Goal: Task Accomplishment & Management: Use online tool/utility

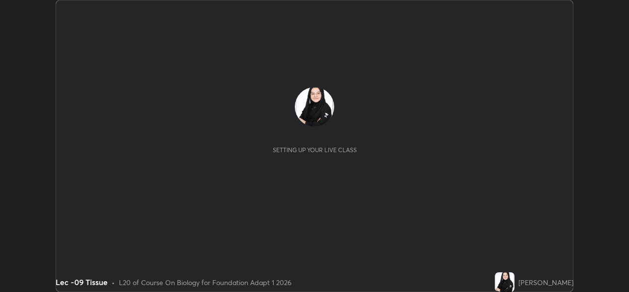
scroll to position [292, 629]
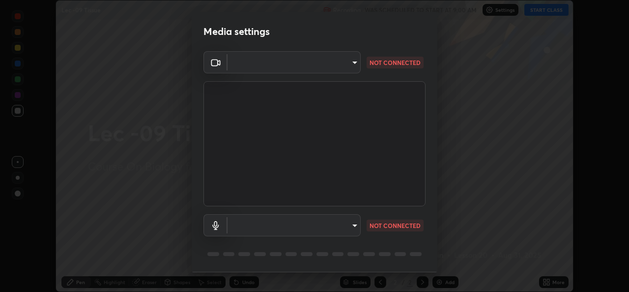
type input "78e73baf3d63bceb4c45423e3c658d9595c8caa1ee6d34b79bc6d5c79dc82097"
type input "default"
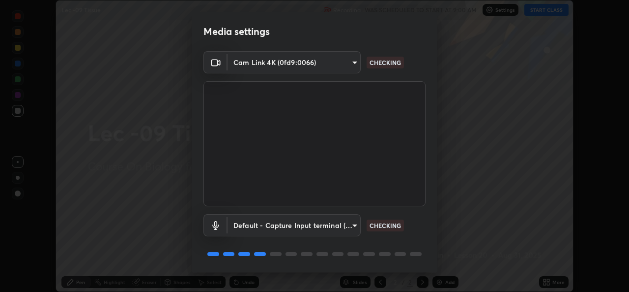
scroll to position [31, 0]
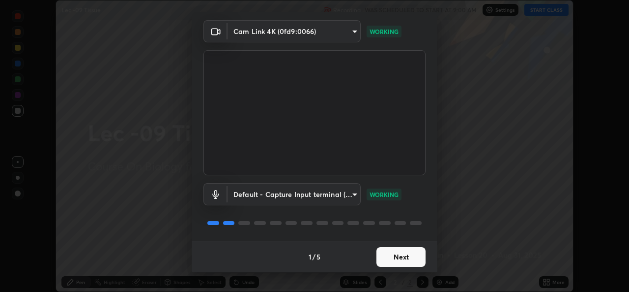
click at [393, 259] on button "Next" at bounding box center [401, 257] width 49 height 20
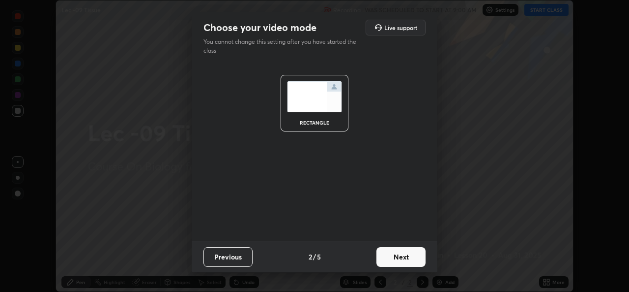
scroll to position [0, 0]
click at [396, 258] on button "Next" at bounding box center [401, 257] width 49 height 20
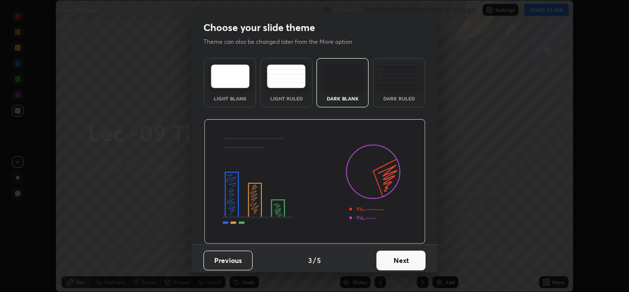
click at [400, 258] on button "Next" at bounding box center [401, 260] width 49 height 20
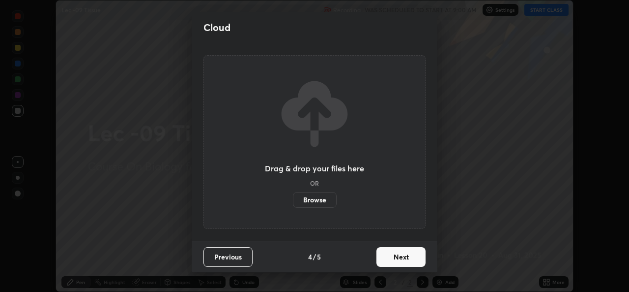
click at [394, 259] on button "Next" at bounding box center [401, 257] width 49 height 20
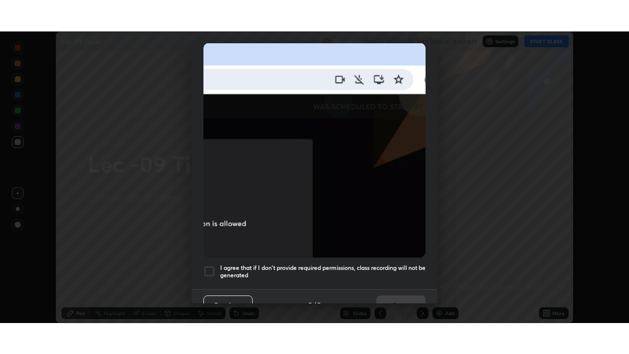
scroll to position [232, 0]
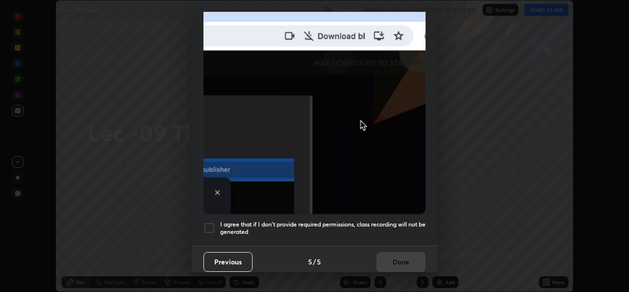
click at [207, 222] on div at bounding box center [210, 228] width 12 height 12
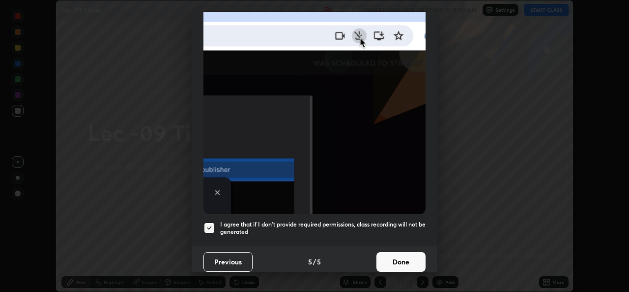
click at [397, 262] on button "Done" at bounding box center [401, 262] width 49 height 20
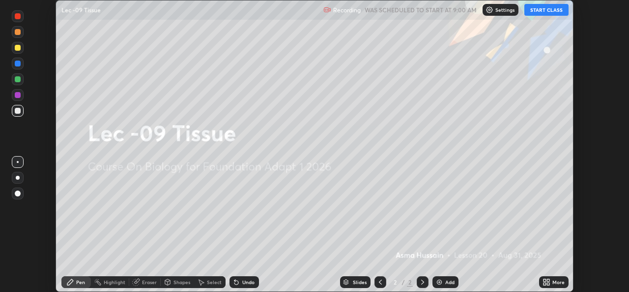
click at [533, 10] on button "START CLASS" at bounding box center [547, 10] width 44 height 12
click at [545, 279] on icon at bounding box center [545, 280] width 2 height 2
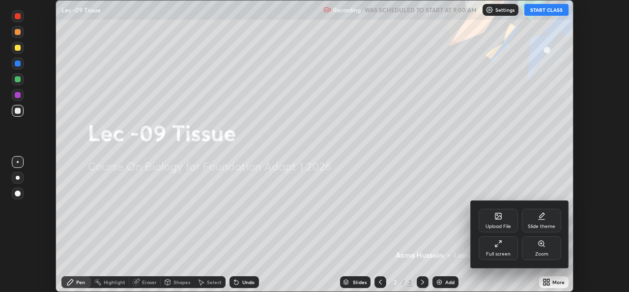
click at [504, 245] on div "Full screen" at bounding box center [498, 248] width 39 height 24
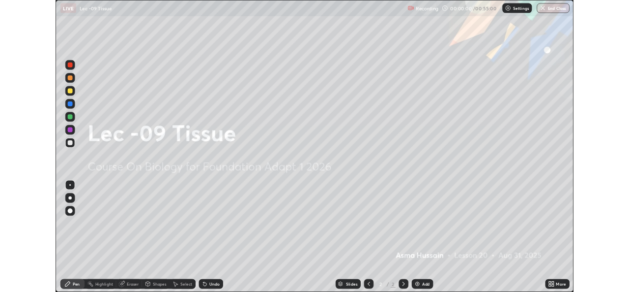
scroll to position [354, 629]
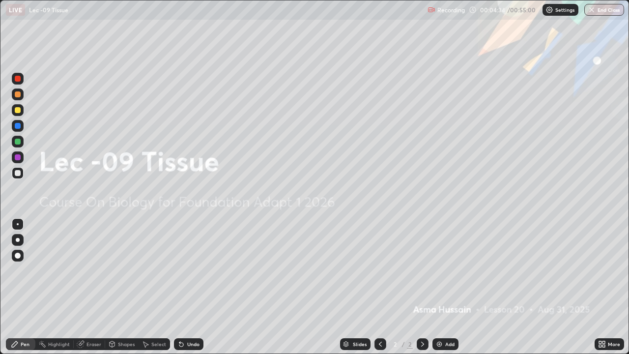
click at [443, 291] on div "Add" at bounding box center [446, 344] width 26 height 12
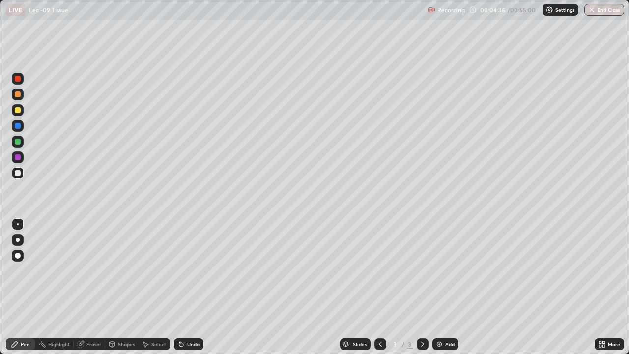
click at [19, 96] on div at bounding box center [18, 94] width 6 height 6
click at [193, 291] on div "Undo" at bounding box center [193, 344] width 12 height 5
click at [197, 291] on div "Undo" at bounding box center [193, 344] width 12 height 5
click at [196, 291] on div "Undo" at bounding box center [193, 344] width 12 height 5
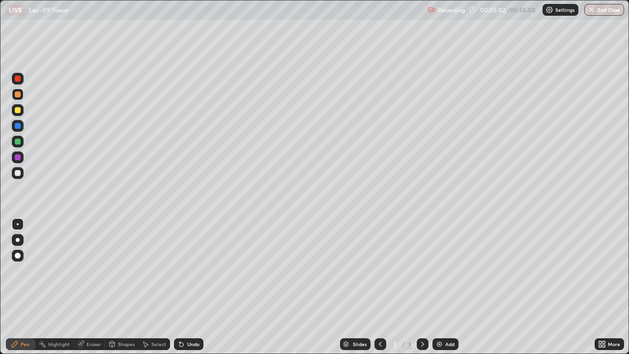
click at [196, 291] on div "Undo" at bounding box center [193, 344] width 12 height 5
click at [195, 291] on div "Undo" at bounding box center [193, 344] width 12 height 5
click at [194, 291] on div "Undo" at bounding box center [193, 344] width 12 height 5
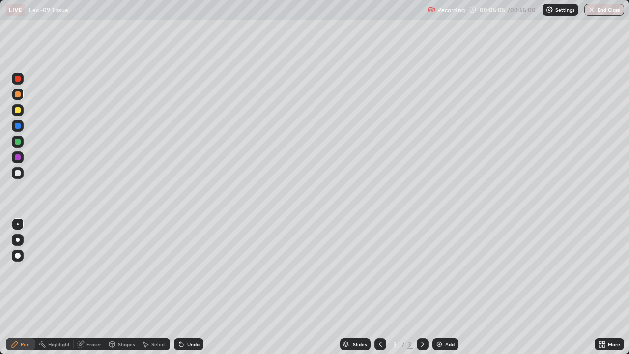
click at [194, 291] on div "Undo" at bounding box center [193, 344] width 12 height 5
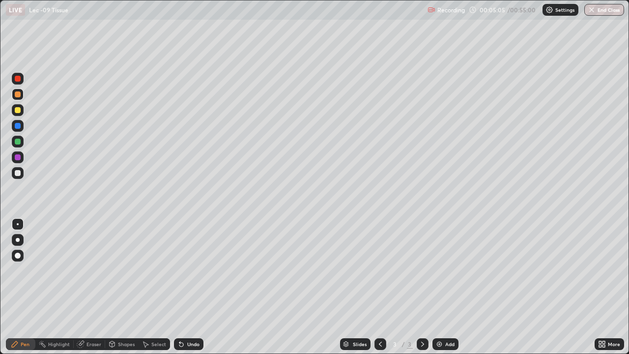
click at [193, 291] on div "Undo" at bounding box center [193, 344] width 12 height 5
click at [194, 291] on div "Undo" at bounding box center [193, 344] width 12 height 5
click at [193, 291] on div "Undo" at bounding box center [193, 344] width 12 height 5
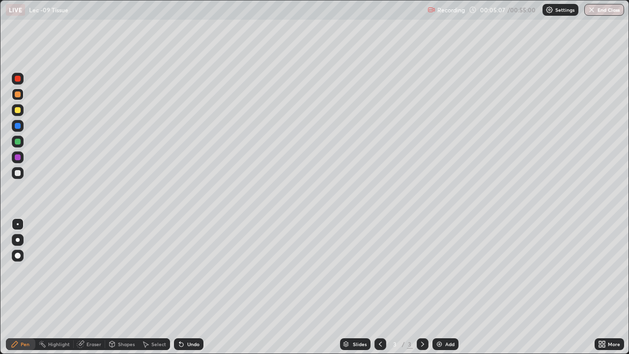
click at [193, 291] on div "Undo" at bounding box center [193, 344] width 12 height 5
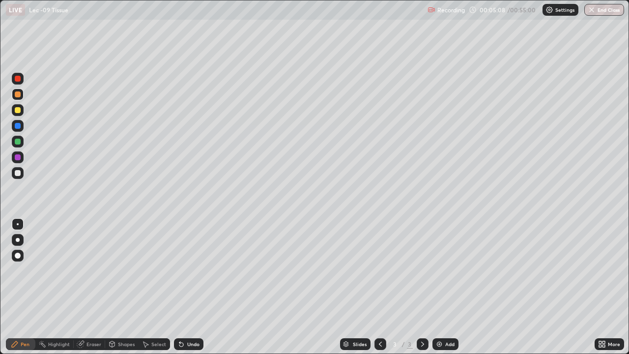
click at [193, 291] on div "Undo" at bounding box center [193, 344] width 12 height 5
click at [192, 291] on div "Undo" at bounding box center [193, 344] width 12 height 5
click at [190, 291] on div "Undo" at bounding box center [193, 344] width 12 height 5
click at [21, 173] on div at bounding box center [18, 173] width 12 height 12
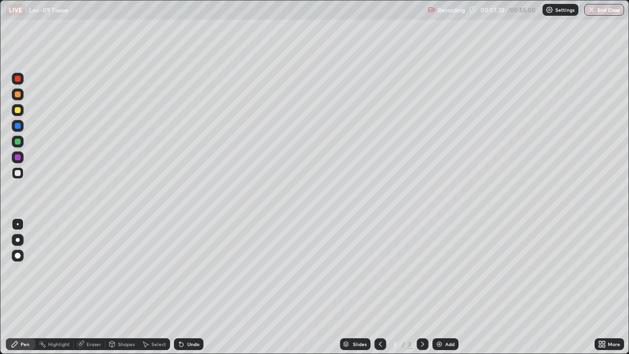
click at [192, 291] on div "Undo" at bounding box center [193, 344] width 12 height 5
click at [190, 291] on div "Undo" at bounding box center [193, 344] width 12 height 5
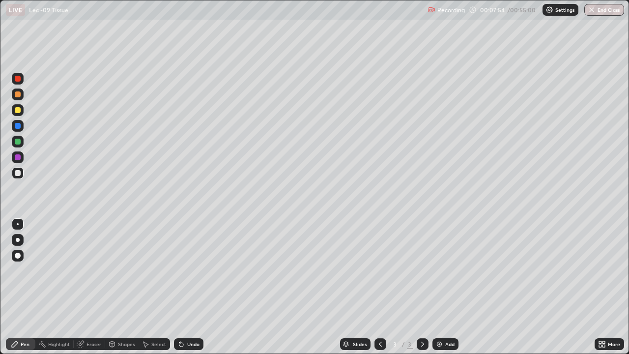
click at [193, 291] on div "Undo" at bounding box center [188, 344] width 29 height 12
click at [193, 291] on div "Undo" at bounding box center [193, 344] width 12 height 5
click at [192, 291] on div "Undo" at bounding box center [193, 344] width 12 height 5
click at [89, 291] on div "Eraser" at bounding box center [94, 344] width 15 height 5
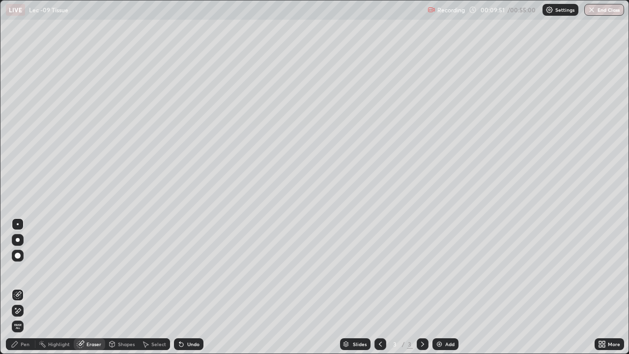
click at [29, 291] on div "Pen" at bounding box center [25, 344] width 9 height 5
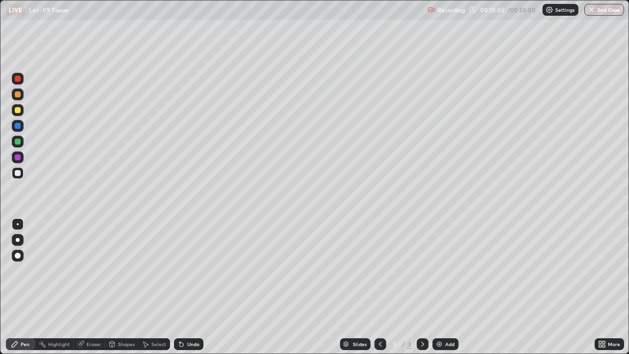
click at [194, 291] on div "Undo" at bounding box center [193, 344] width 12 height 5
click at [191, 291] on div "Undo" at bounding box center [193, 344] width 12 height 5
click at [196, 291] on div "Undo" at bounding box center [193, 344] width 12 height 5
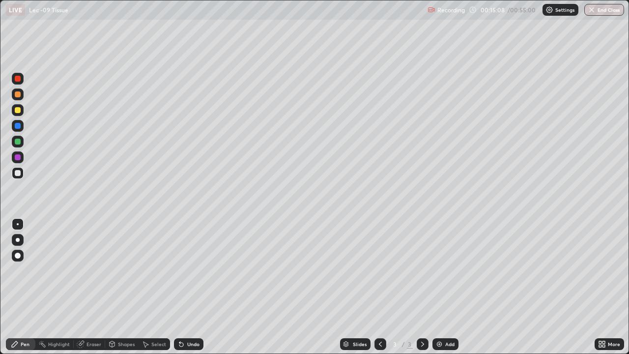
click at [197, 291] on div "Undo" at bounding box center [193, 344] width 12 height 5
click at [444, 291] on div "Add" at bounding box center [446, 344] width 26 height 12
click at [18, 93] on div at bounding box center [18, 94] width 6 height 6
click at [18, 174] on div at bounding box center [18, 173] width 6 height 6
click at [190, 291] on div "Undo" at bounding box center [193, 344] width 12 height 5
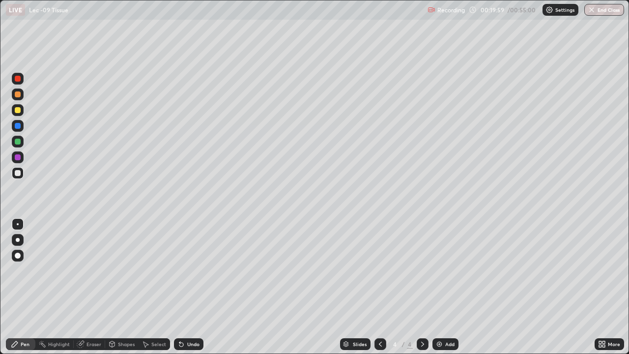
click at [189, 291] on div "Undo" at bounding box center [193, 344] width 12 height 5
click at [193, 291] on div "Undo" at bounding box center [193, 344] width 12 height 5
click at [200, 291] on div "Undo" at bounding box center [188, 344] width 29 height 12
click at [202, 291] on div "Undo" at bounding box center [188, 344] width 29 height 12
click at [200, 291] on div "Undo" at bounding box center [188, 344] width 29 height 12
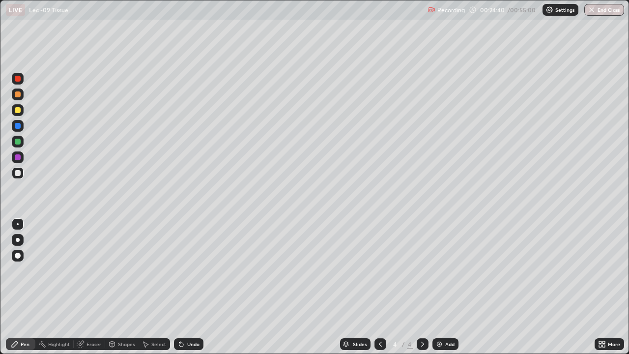
click at [200, 291] on div "Undo" at bounding box center [188, 344] width 29 height 12
click at [18, 112] on div at bounding box center [18, 110] width 6 height 6
click at [195, 291] on div "Undo" at bounding box center [193, 344] width 12 height 5
click at [22, 176] on div at bounding box center [18, 173] width 12 height 12
click at [18, 96] on div at bounding box center [18, 94] width 6 height 6
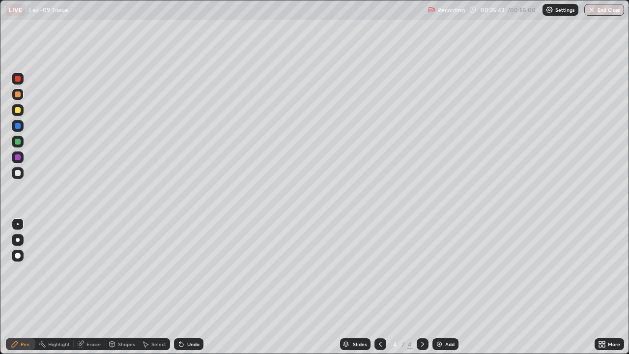
click at [20, 174] on div at bounding box center [18, 173] width 6 height 6
click at [18, 126] on div at bounding box center [18, 126] width 6 height 6
click at [21, 174] on div at bounding box center [18, 173] width 12 height 12
click at [161, 291] on div "Select" at bounding box center [154, 344] width 31 height 12
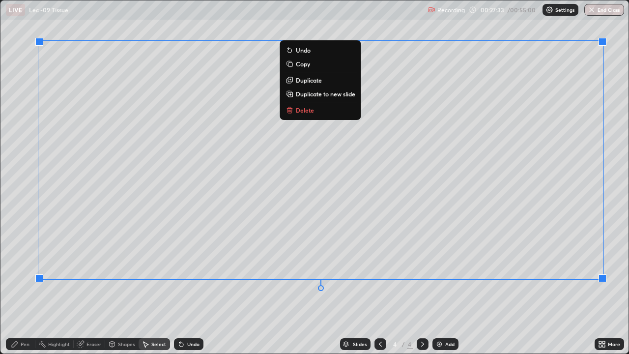
click at [25, 291] on div "Pen" at bounding box center [25, 344] width 9 height 5
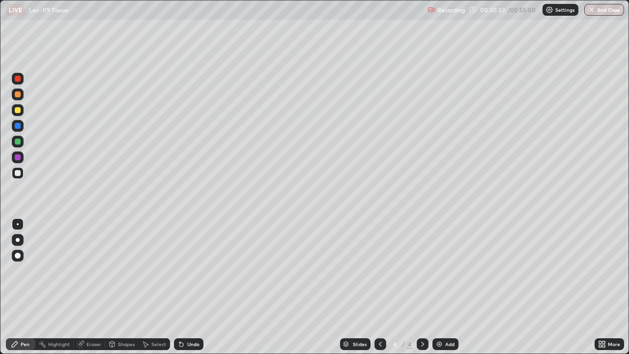
click at [192, 291] on div "Undo" at bounding box center [193, 344] width 12 height 5
click at [443, 291] on div "Add" at bounding box center [446, 344] width 26 height 12
click at [19, 95] on div at bounding box center [18, 94] width 6 height 6
click at [19, 173] on div at bounding box center [18, 173] width 6 height 6
click at [195, 291] on div "Undo" at bounding box center [188, 344] width 29 height 12
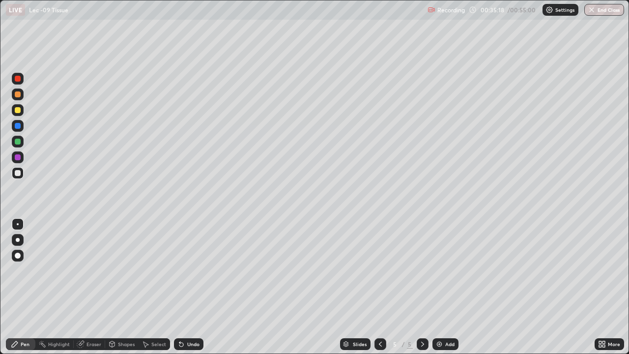
click at [196, 291] on div "Undo" at bounding box center [188, 344] width 29 height 12
click at [194, 291] on div "Undo" at bounding box center [188, 344] width 29 height 12
click at [192, 291] on div "Undo" at bounding box center [188, 344] width 29 height 12
click at [193, 291] on div "Undo" at bounding box center [193, 344] width 12 height 5
click at [194, 291] on div "Undo" at bounding box center [193, 344] width 12 height 5
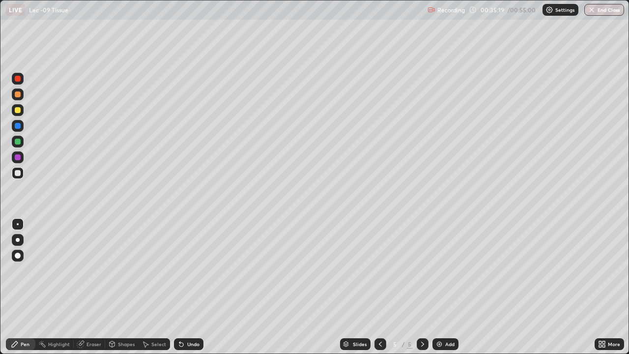
click at [193, 291] on div "Undo" at bounding box center [193, 344] width 12 height 5
click at [194, 291] on div "Undo" at bounding box center [193, 344] width 12 height 5
click at [196, 291] on div "Undo" at bounding box center [188, 344] width 29 height 12
click at [197, 291] on div "Undo" at bounding box center [193, 344] width 12 height 5
click at [200, 291] on div "Undo" at bounding box center [188, 344] width 29 height 12
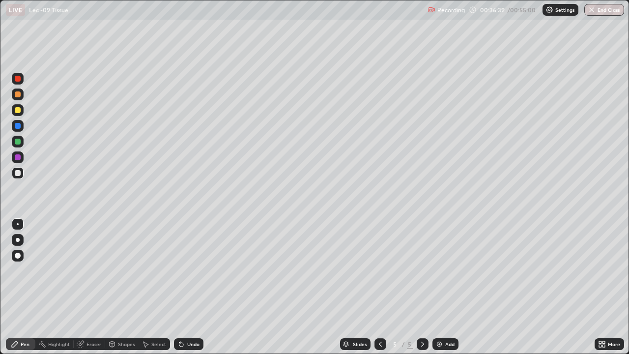
click at [19, 97] on div at bounding box center [18, 94] width 6 height 6
click at [18, 173] on div at bounding box center [18, 173] width 6 height 6
click at [187, 291] on div "Undo" at bounding box center [193, 344] width 12 height 5
click at [18, 110] on div at bounding box center [18, 110] width 6 height 6
click at [18, 174] on div at bounding box center [18, 173] width 6 height 6
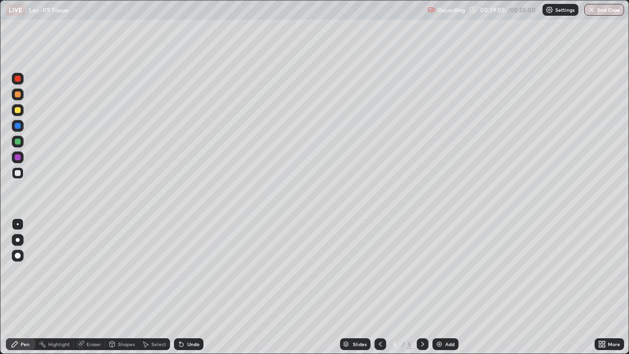
click at [198, 291] on div "Undo" at bounding box center [188, 344] width 29 height 12
click at [199, 291] on div "Undo" at bounding box center [188, 344] width 29 height 12
click at [200, 291] on div "Undo" at bounding box center [188, 344] width 29 height 12
click at [202, 291] on div "Undo" at bounding box center [188, 344] width 29 height 12
click at [198, 291] on div "Undo" at bounding box center [193, 344] width 12 height 5
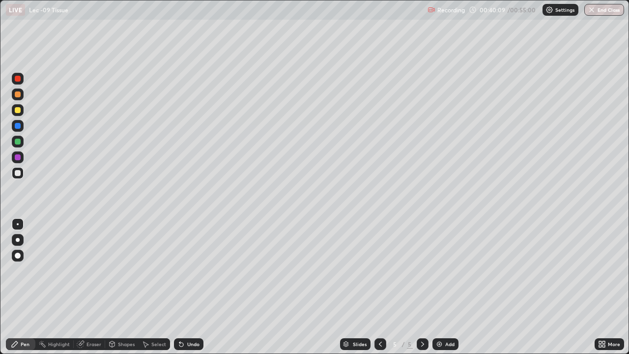
click at [190, 291] on div "Undo" at bounding box center [193, 344] width 12 height 5
click at [20, 99] on div at bounding box center [18, 94] width 12 height 12
click at [194, 291] on div "Undo" at bounding box center [193, 344] width 12 height 5
click at [193, 291] on div "Undo" at bounding box center [193, 344] width 12 height 5
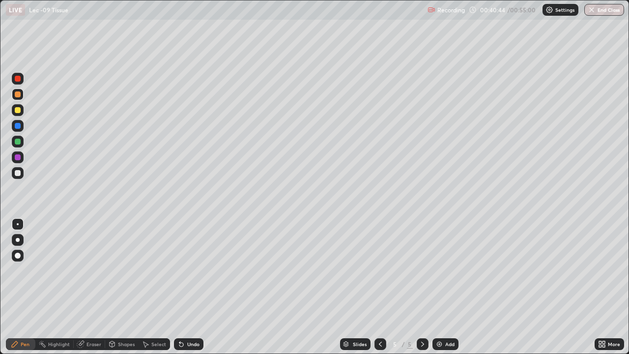
click at [193, 291] on div "Undo" at bounding box center [193, 344] width 12 height 5
click at [192, 291] on div "Undo" at bounding box center [193, 344] width 12 height 5
click at [193, 291] on div "Undo" at bounding box center [193, 344] width 12 height 5
click at [91, 291] on div "Eraser" at bounding box center [94, 344] width 15 height 5
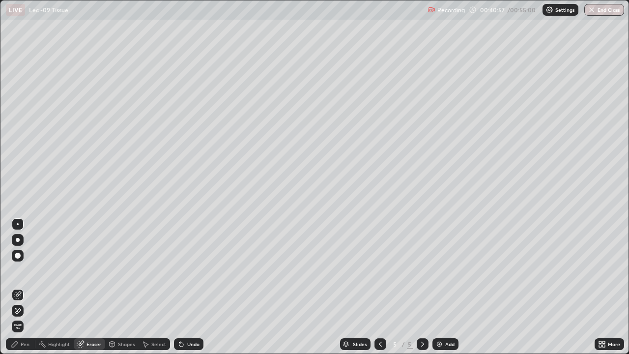
click at [28, 291] on div "Pen" at bounding box center [25, 344] width 9 height 5
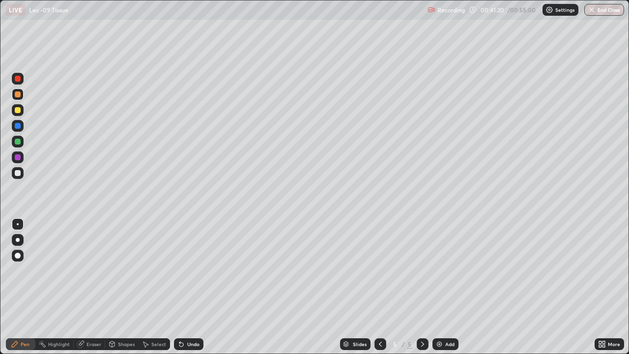
click at [190, 291] on div "Undo" at bounding box center [193, 344] width 12 height 5
click at [189, 291] on div "Undo" at bounding box center [193, 344] width 12 height 5
click at [155, 291] on div "Select" at bounding box center [158, 344] width 15 height 5
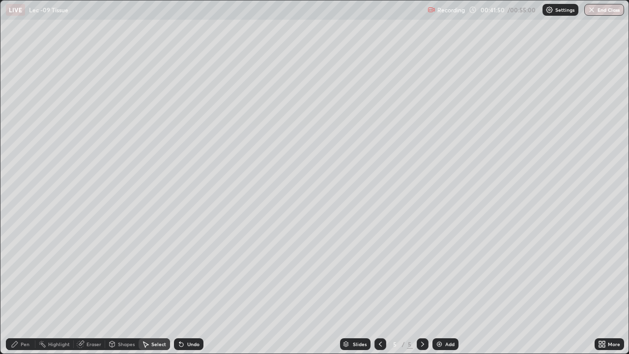
click at [49, 74] on div "0 ° Undo Copy Duplicate Duplicate to new slide Delete" at bounding box center [314, 176] width 628 height 353
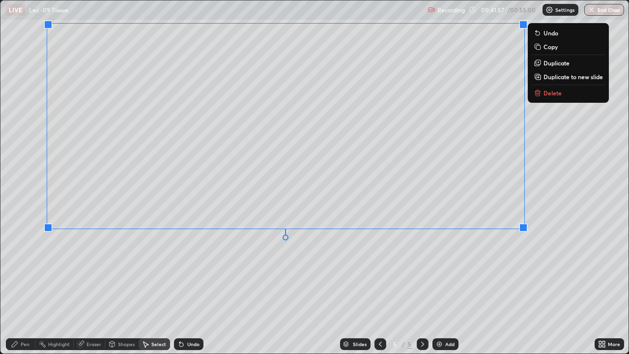
click at [27, 291] on div "Pen" at bounding box center [20, 344] width 29 height 12
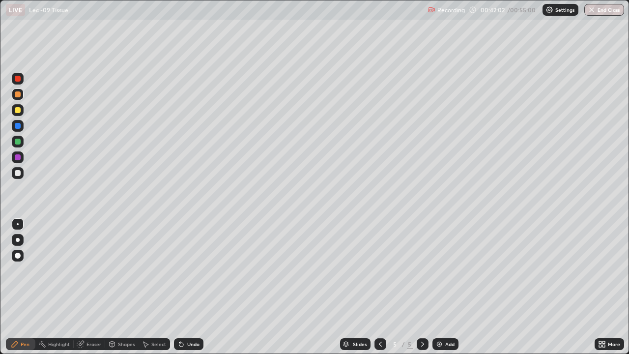
click at [20, 175] on div at bounding box center [18, 173] width 6 height 6
click at [151, 291] on div "Select" at bounding box center [158, 344] width 15 height 5
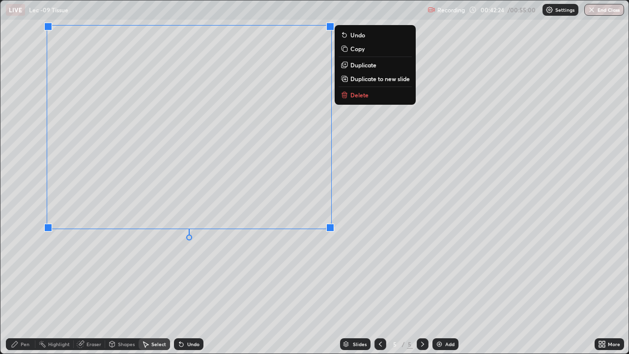
click at [191, 291] on div "Undo" at bounding box center [188, 344] width 29 height 12
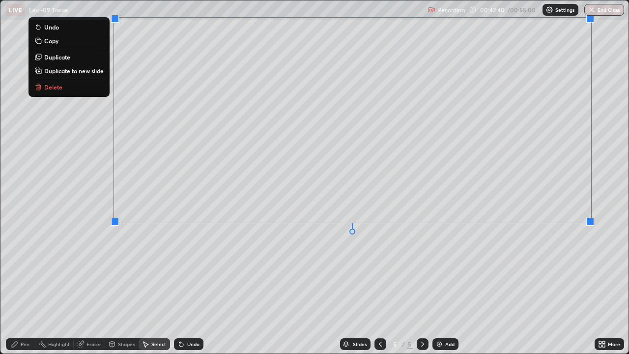
click at [27, 291] on div "Pen" at bounding box center [25, 344] width 9 height 5
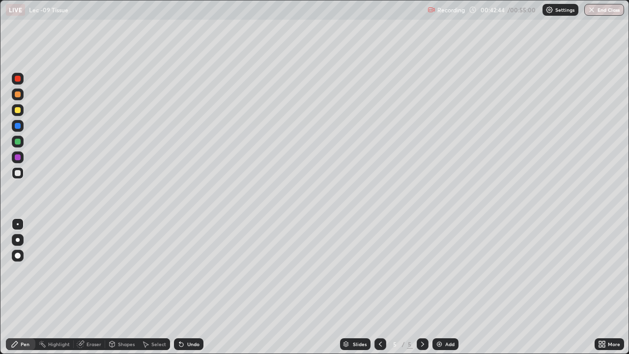
click at [17, 96] on div at bounding box center [18, 94] width 6 height 6
click at [19, 173] on div at bounding box center [18, 173] width 6 height 6
click at [600, 291] on icon at bounding box center [600, 342] width 2 height 2
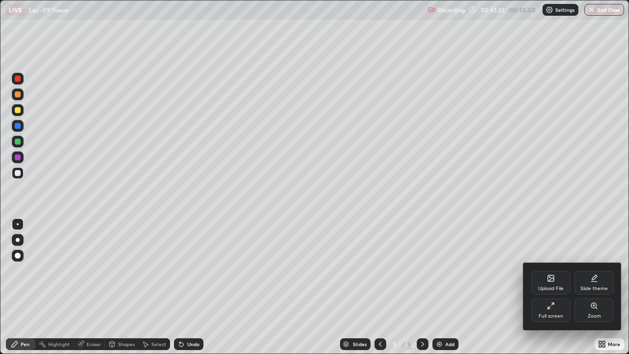
click at [555, 291] on div "Full screen" at bounding box center [550, 310] width 39 height 24
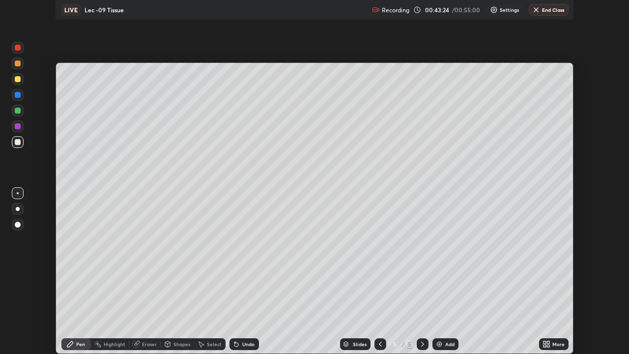
scroll to position [48872, 48535]
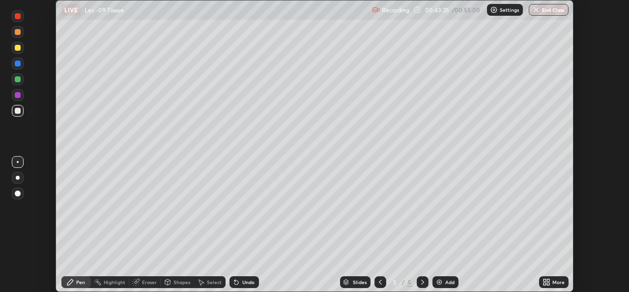
click at [545, 278] on icon at bounding box center [547, 282] width 8 height 8
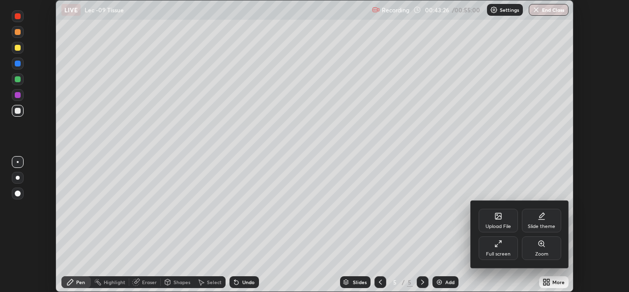
click at [506, 246] on div "Full screen" at bounding box center [498, 248] width 39 height 24
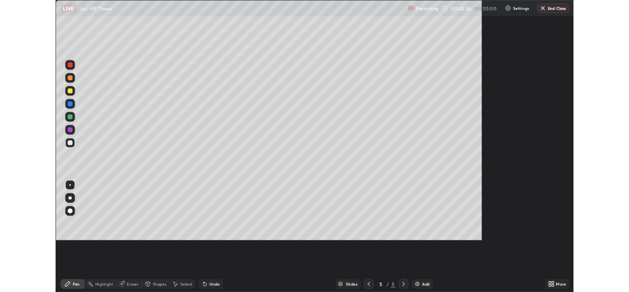
scroll to position [354, 629]
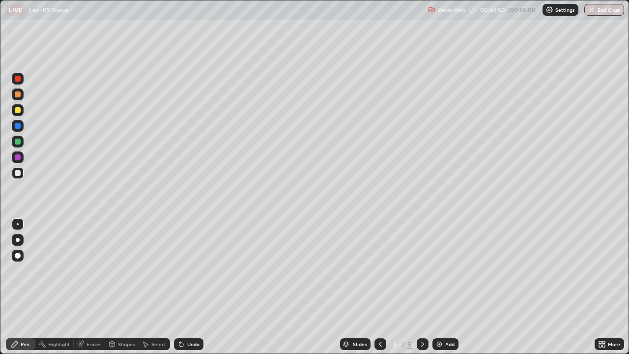
click at [196, 291] on div "Undo" at bounding box center [193, 344] width 12 height 5
click at [200, 291] on div "Undo" at bounding box center [188, 344] width 29 height 12
click at [199, 291] on div "Undo" at bounding box center [188, 344] width 29 height 12
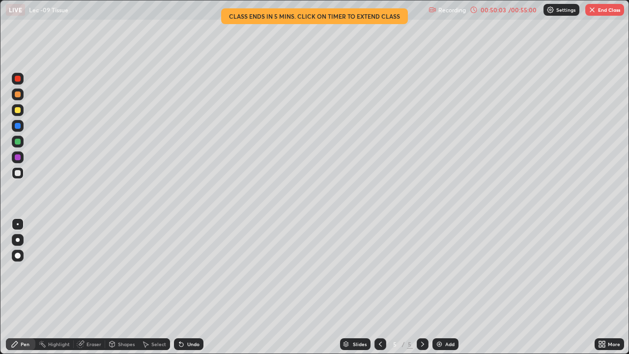
click at [602, 291] on icon at bounding box center [600, 342] width 2 height 2
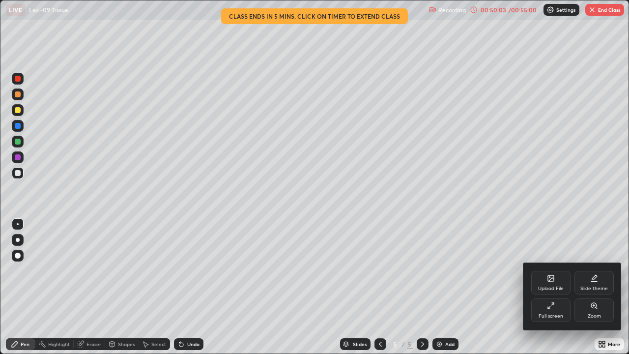
click at [557, 291] on div "Full screen" at bounding box center [550, 310] width 39 height 24
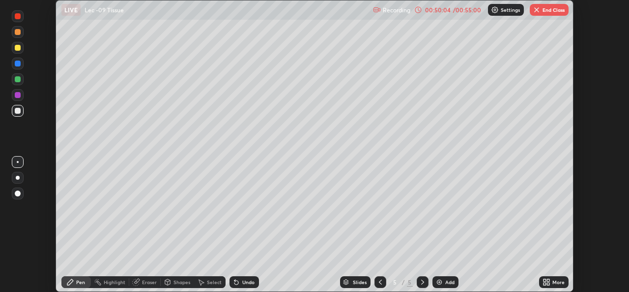
scroll to position [48872, 48535]
click at [546, 8] on button "End Class" at bounding box center [549, 10] width 39 height 12
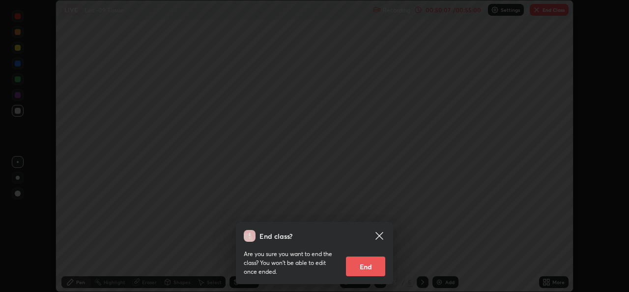
click at [365, 264] on button "End" at bounding box center [365, 266] width 39 height 20
